Goal: Task Accomplishment & Management: Use online tool/utility

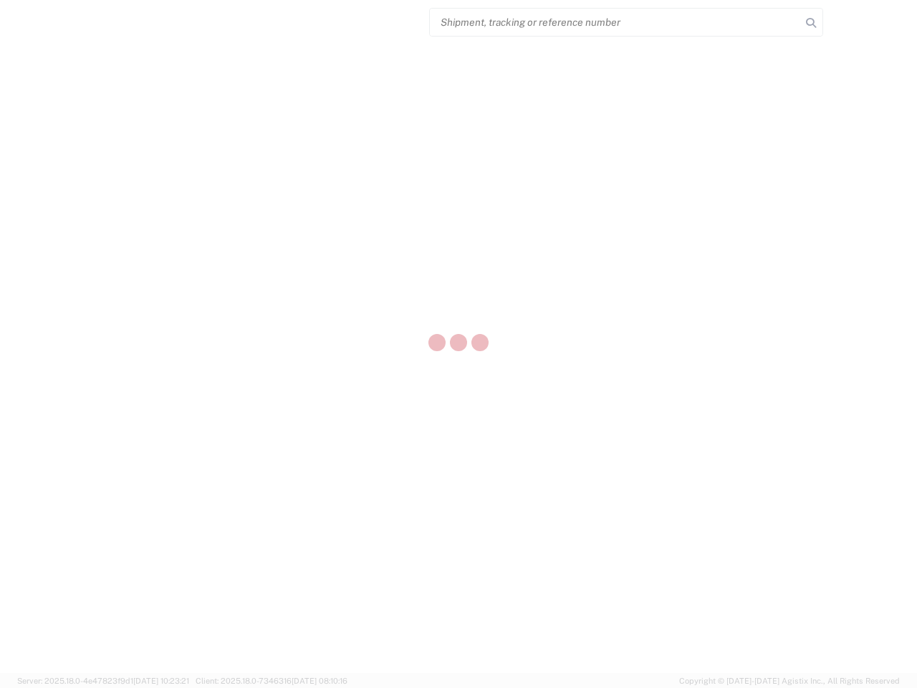
select select "US"
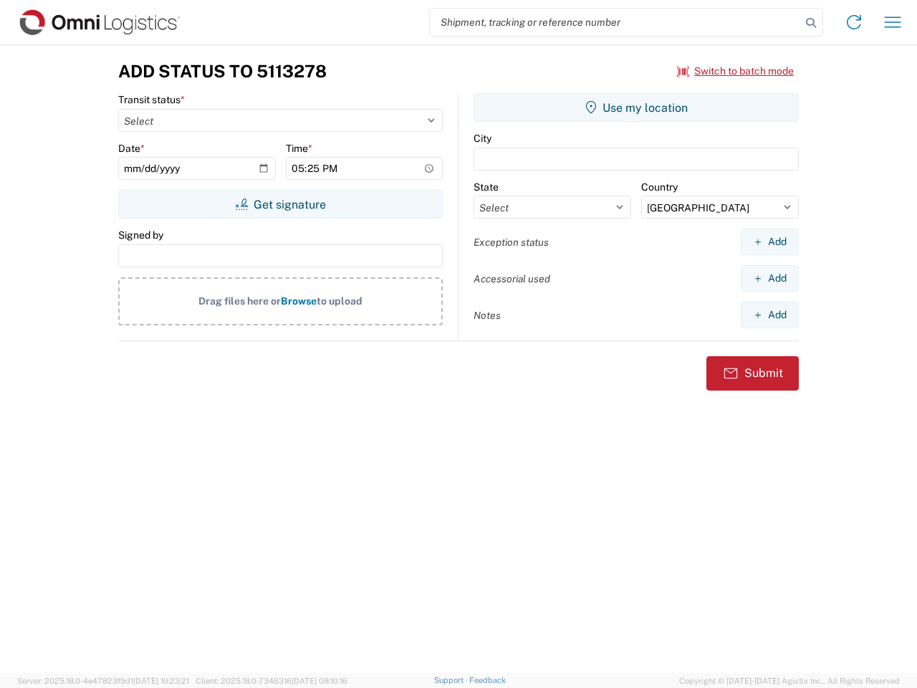
click at [615, 22] on input "search" at bounding box center [615, 22] width 371 height 27
click at [811, 23] on icon at bounding box center [811, 23] width 20 height 20
click at [854, 22] on icon at bounding box center [853, 22] width 23 height 23
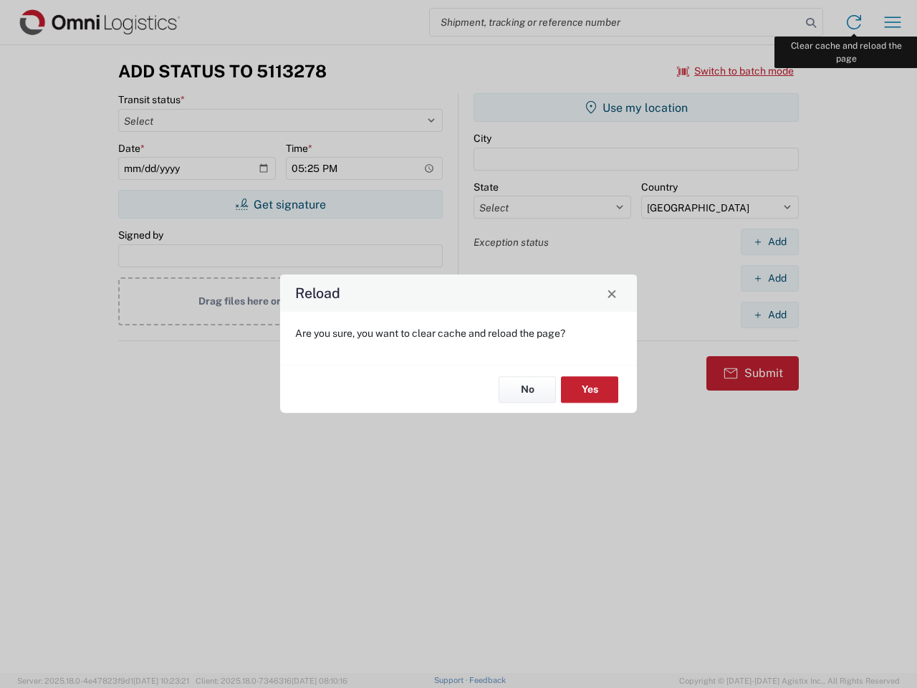
click at [892, 22] on div "Reload Are you sure, you want to clear cache and reload the page? No Yes" at bounding box center [458, 344] width 917 height 688
click at [736, 71] on div "Reload Are you sure, you want to clear cache and reload the page? No Yes" at bounding box center [458, 344] width 917 height 688
click at [280, 204] on div "Reload Are you sure, you want to clear cache and reload the page? No Yes" at bounding box center [458, 344] width 917 height 688
click at [636, 107] on div "Reload Are you sure, you want to clear cache and reload the page? No Yes" at bounding box center [458, 344] width 917 height 688
click at [769, 241] on div "Reload Are you sure, you want to clear cache and reload the page? No Yes" at bounding box center [458, 344] width 917 height 688
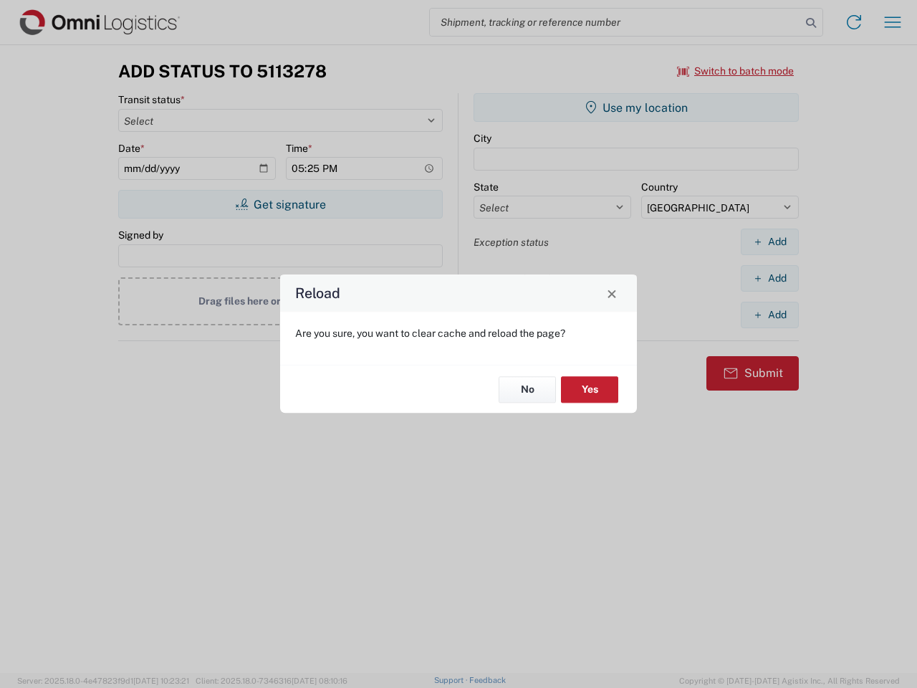
click at [769, 278] on div "Reload Are you sure, you want to clear cache and reload the page? No Yes" at bounding box center [458, 344] width 917 height 688
click at [769, 314] on div "Reload Are you sure, you want to clear cache and reload the page? No Yes" at bounding box center [458, 344] width 917 height 688
